Goal: Check status

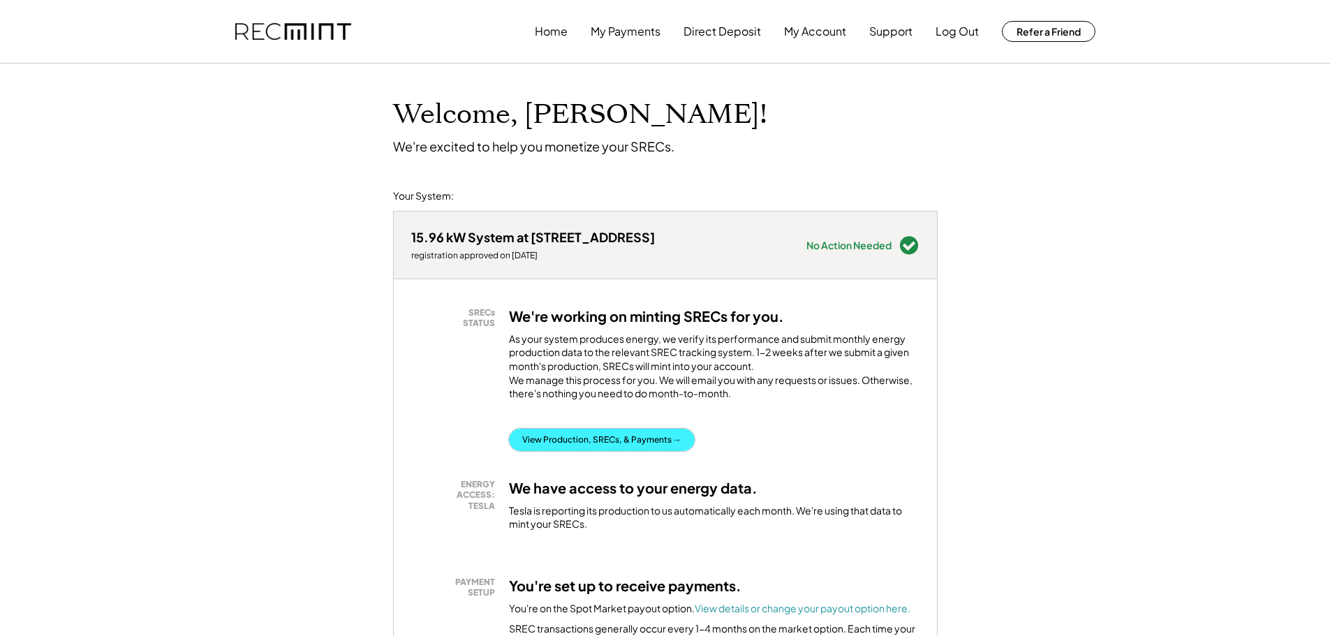
click at [625, 451] on button "View Production, SRECs, & Payments →" at bounding box center [602, 440] width 186 height 22
